Goal: Task Accomplishment & Management: Complete application form

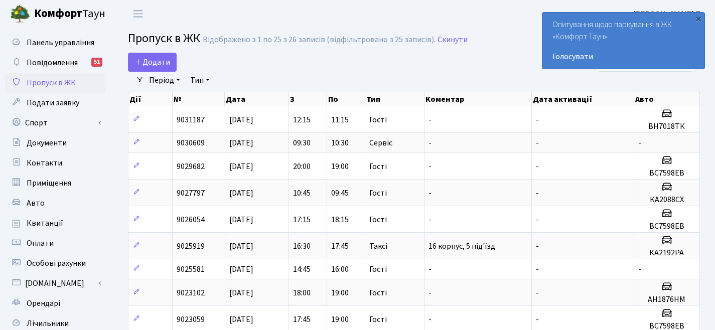
select select "25"
click at [173, 67] on link "Додати" at bounding box center [152, 62] width 49 height 19
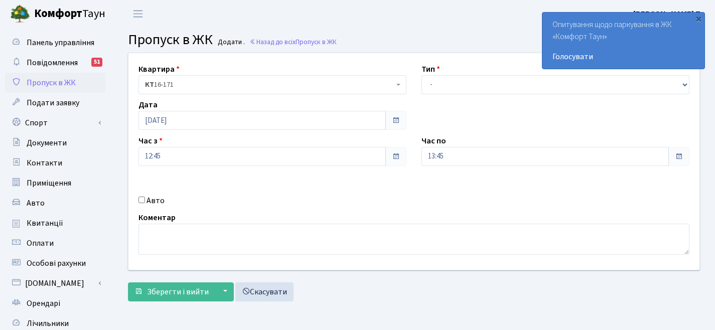
click at [140, 202] on input "Авто" at bounding box center [142, 200] width 7 height 7
checkbox input "true"
click at [439, 195] on input "text" at bounding box center [556, 192] width 268 height 19
paste input "ВС7598ЕВ"
type input "ВС7598ЕВ"
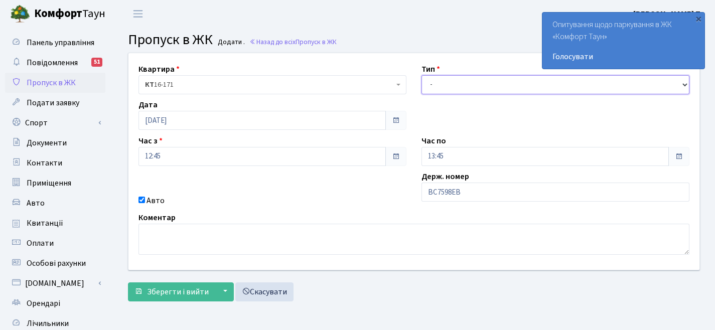
click at [454, 86] on select "- Доставка Таксі Гості Сервіс" at bounding box center [556, 84] width 268 height 19
select select "3"
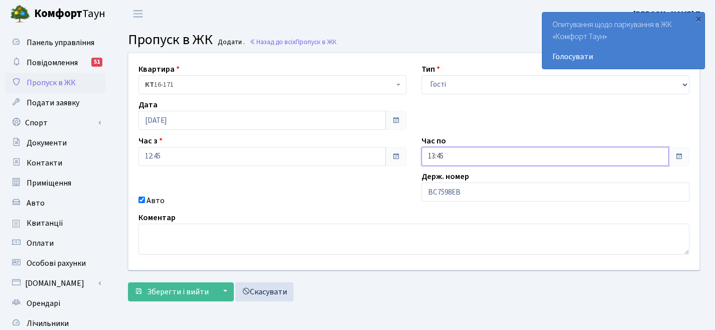
click at [436, 159] on input "13:45" at bounding box center [545, 156] width 247 height 19
click at [452, 47] on icon at bounding box center [449, 42] width 27 height 27
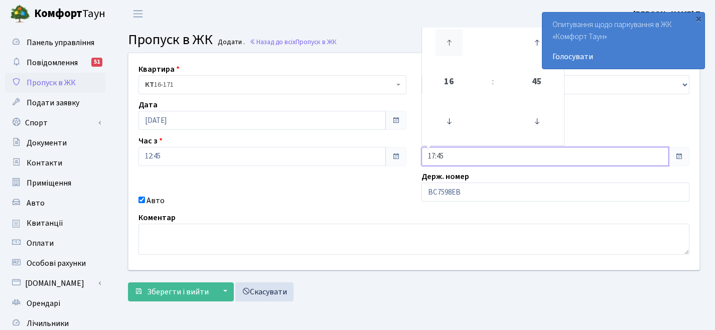
click at [452, 47] on icon at bounding box center [449, 42] width 27 height 27
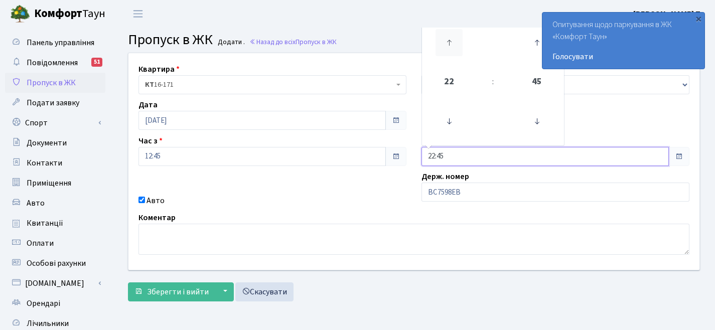
click at [452, 47] on icon at bounding box center [449, 42] width 27 height 27
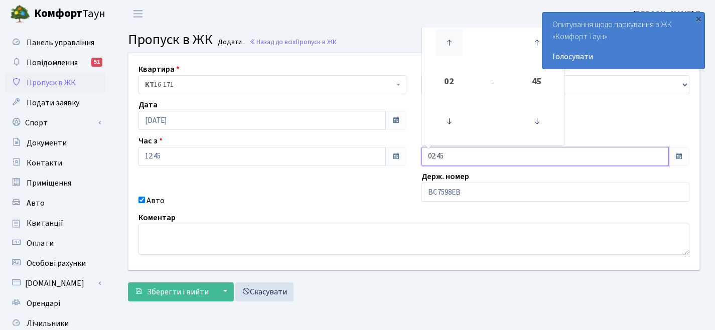
type input "03:45"
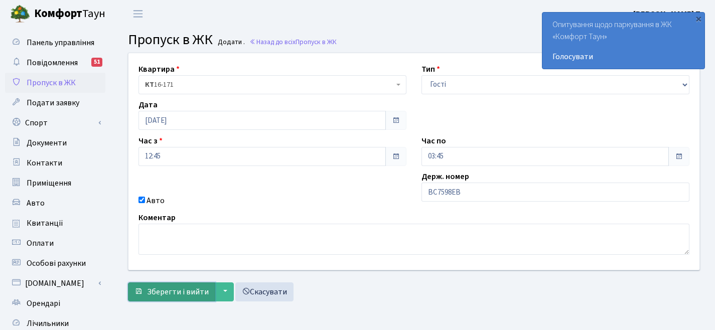
click at [187, 289] on span "Зберегти і вийти" at bounding box center [178, 292] width 62 height 11
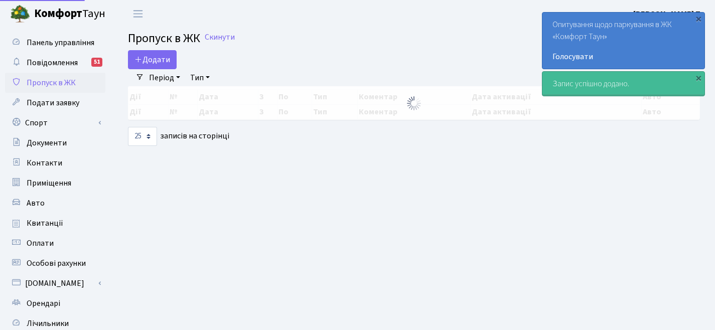
select select "25"
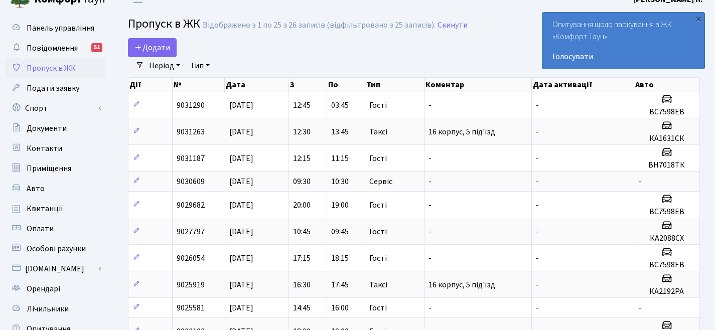
scroll to position [25, 0]
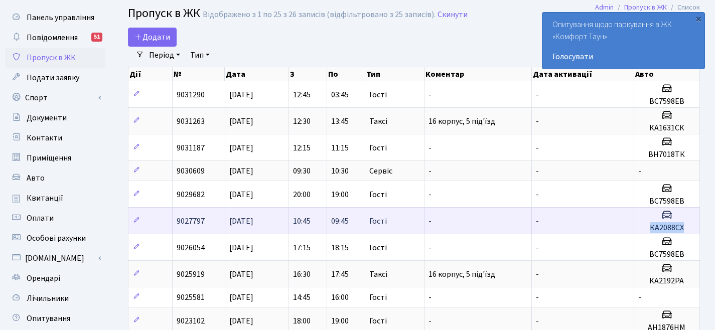
drag, startPoint x: 690, startPoint y: 228, endPoint x: 650, endPoint y: 225, distance: 39.7
click at [650, 225] on h5 "КА2088СХ" at bounding box center [666, 228] width 57 height 10
copy h5 "КА2088СХ"
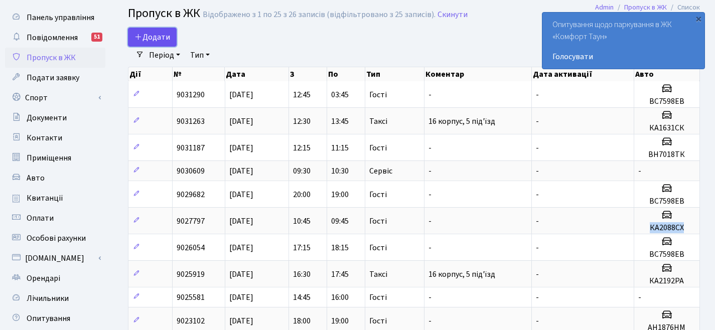
click at [156, 38] on span "Додати" at bounding box center [152, 37] width 36 height 11
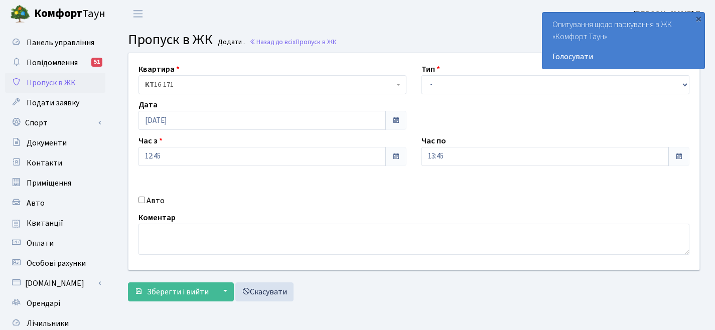
click at [142, 200] on input "Авто" at bounding box center [142, 200] width 7 height 7
checkbox input "true"
click at [479, 195] on input "text" at bounding box center [556, 192] width 268 height 19
paste input "КА2088СХ"
type input "КА2088СХ"
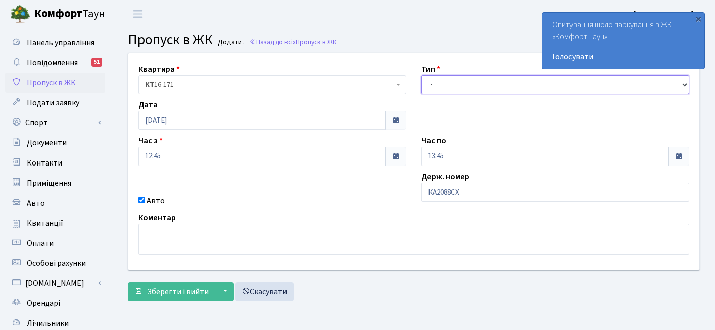
click at [460, 75] on select "- Доставка Таксі Гості Сервіс" at bounding box center [556, 84] width 268 height 19
select select "3"
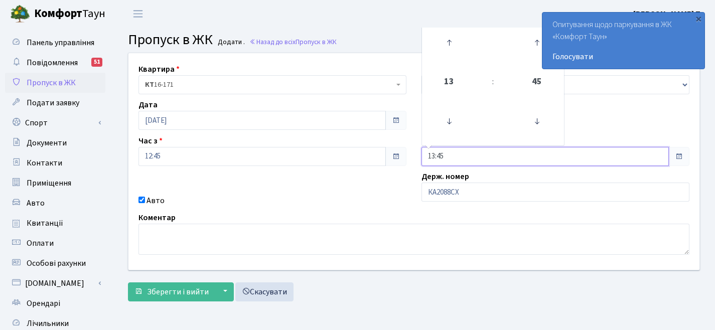
click at [448, 152] on input "13:45" at bounding box center [545, 156] width 247 height 19
click at [461, 46] on icon at bounding box center [449, 42] width 27 height 27
click at [460, 44] on icon at bounding box center [449, 42] width 27 height 27
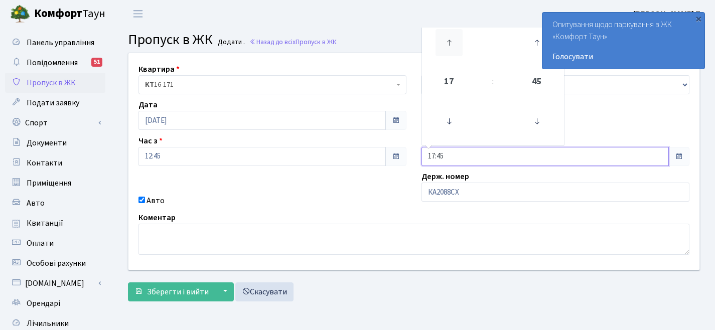
click at [460, 44] on icon at bounding box center [449, 42] width 27 height 27
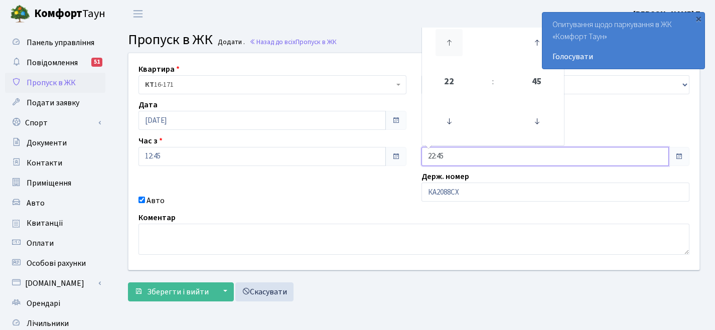
click at [460, 44] on icon at bounding box center [449, 42] width 27 height 27
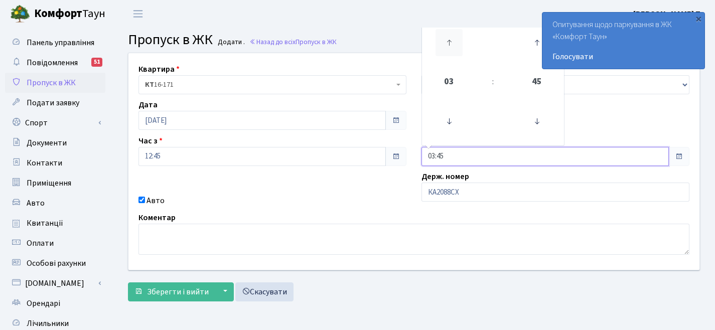
click at [460, 44] on icon at bounding box center [449, 42] width 27 height 27
click at [460, 43] on icon at bounding box center [449, 42] width 27 height 27
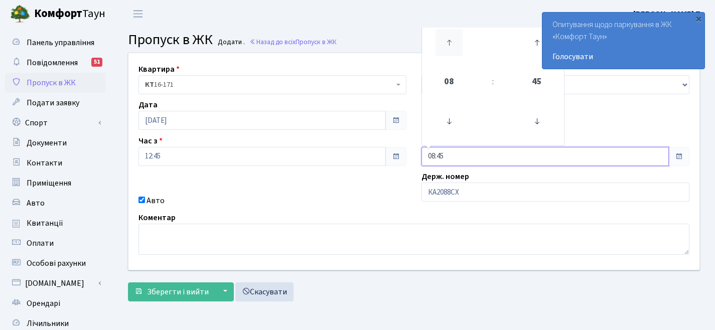
click at [460, 43] on icon at bounding box center [449, 42] width 27 height 27
type input "11:45"
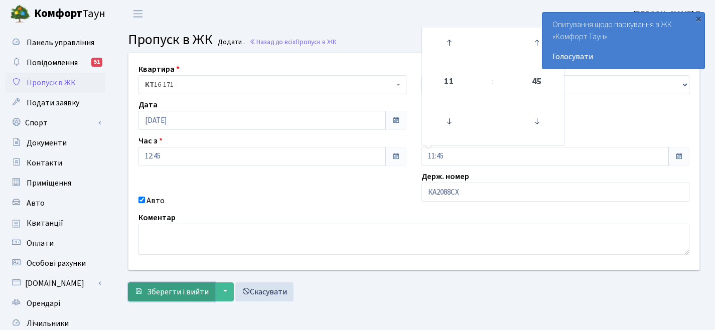
click at [171, 290] on span "Зберегти і вийти" at bounding box center [178, 292] width 62 height 11
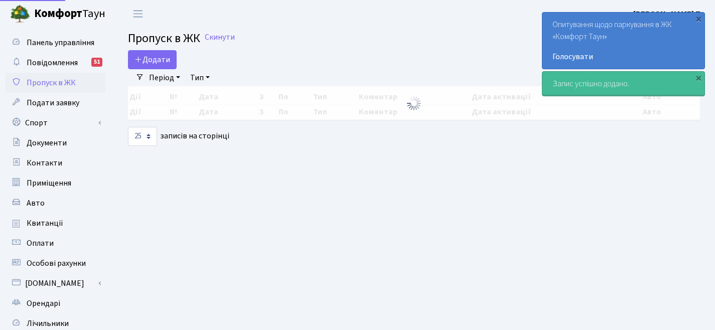
select select "25"
